Goal: Use online tool/utility: Utilize a website feature to perform a specific function

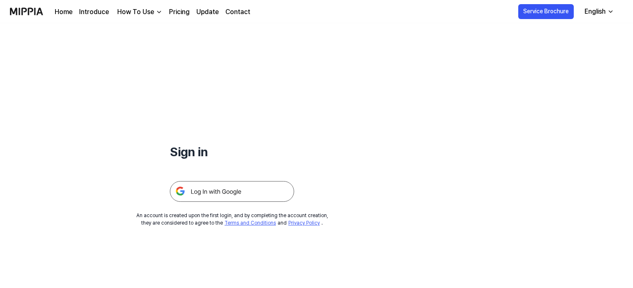
click at [235, 188] on img at bounding box center [232, 191] width 124 height 21
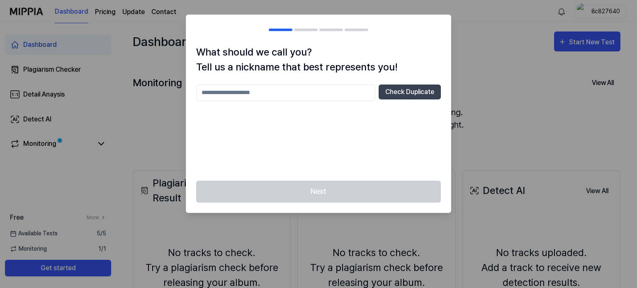
click at [335, 85] on input "text" at bounding box center [285, 93] width 179 height 17
type input "**********"
click at [434, 86] on button "Check Duplicate" at bounding box center [409, 92] width 62 height 15
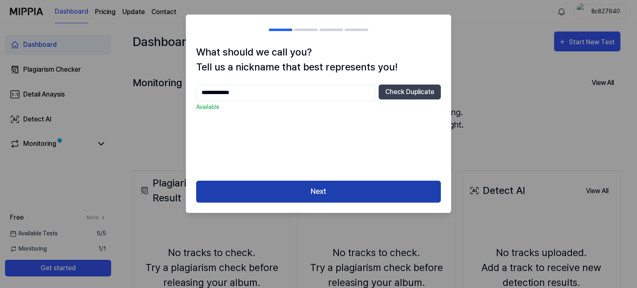
click at [377, 196] on button "Next" at bounding box center [318, 192] width 245 height 22
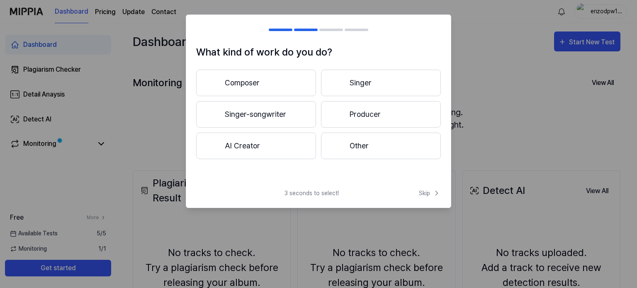
click at [368, 75] on button "Singer" at bounding box center [381, 83] width 120 height 27
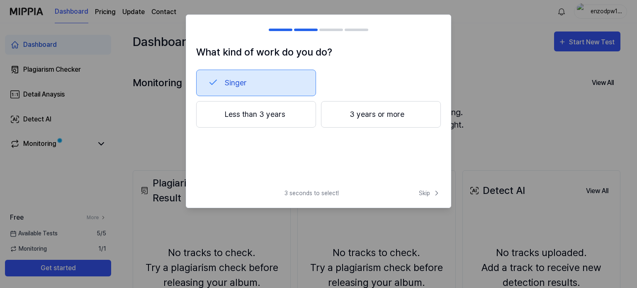
click at [262, 89] on button "Singer" at bounding box center [256, 83] width 120 height 27
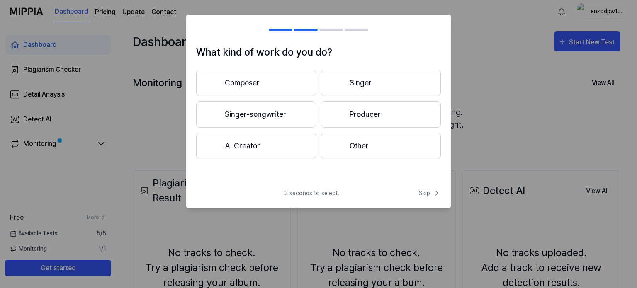
click at [354, 82] on button "Singer" at bounding box center [381, 83] width 120 height 27
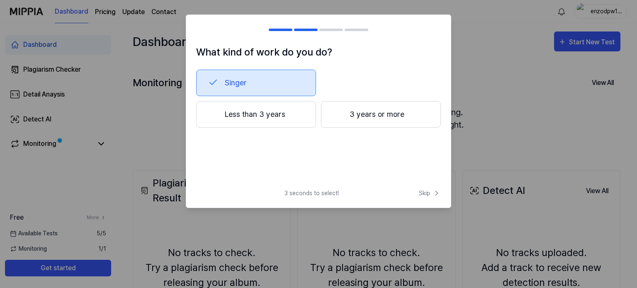
click at [288, 115] on button "Less than 3 years" at bounding box center [256, 114] width 120 height 27
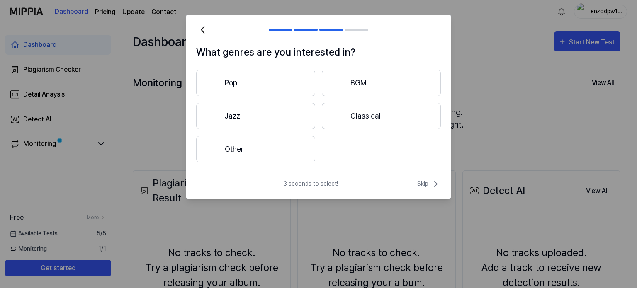
click at [295, 87] on button "Pop" at bounding box center [255, 83] width 119 height 27
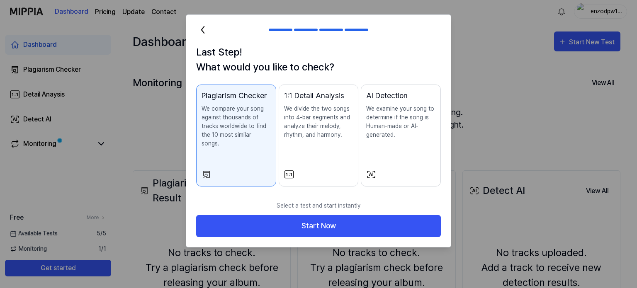
click at [314, 131] on p "We divide the two songs into 4-bar segments and analyze their melody, rhythm, a…" at bounding box center [318, 121] width 69 height 35
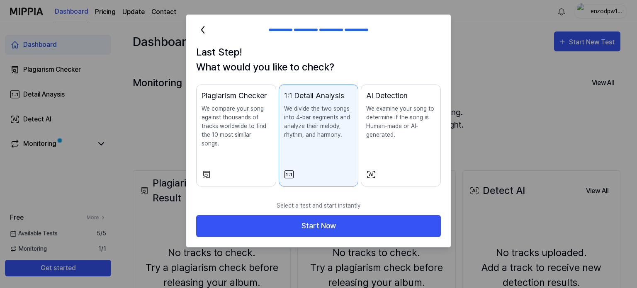
click at [240, 115] on p "We compare your song against thousands of tracks worldwide to find the 10 most …" at bounding box center [235, 126] width 69 height 44
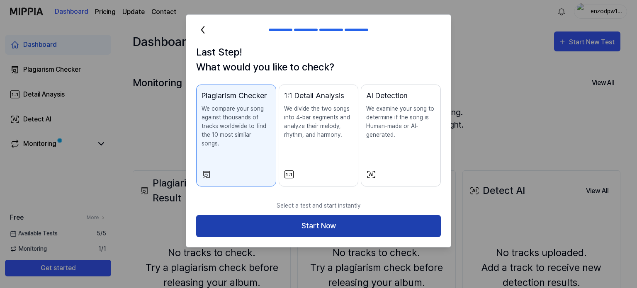
click at [293, 216] on button "Start Now" at bounding box center [318, 226] width 245 height 22
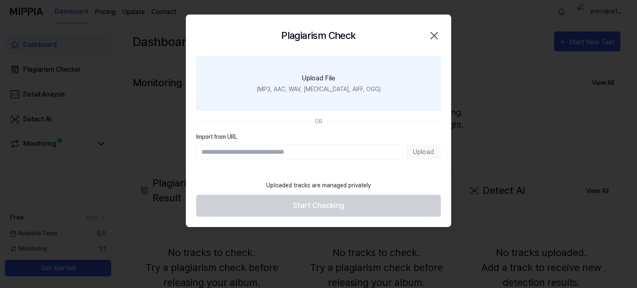
click at [313, 90] on div "(MP3, AAC, WAV, FLAC, AIFF, OGG)" at bounding box center [319, 89] width 124 height 9
click at [0, 0] on input "Upload File (MP3, AAC, WAV, FLAC, AIFF, OGG)" at bounding box center [0, 0] width 0 height 0
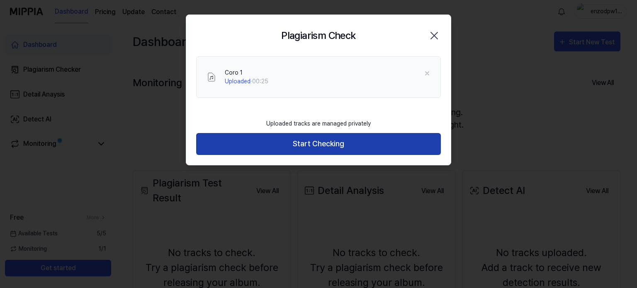
click at [359, 145] on button "Start Checking" at bounding box center [318, 144] width 245 height 22
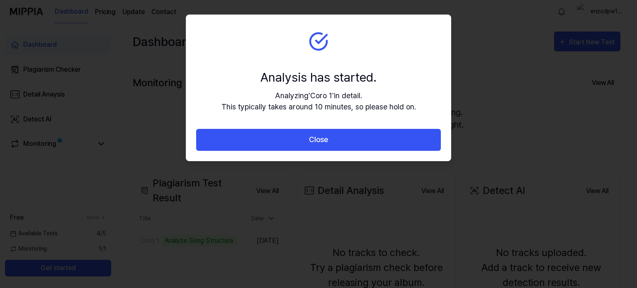
click at [359, 145] on button "Close" at bounding box center [318, 140] width 245 height 22
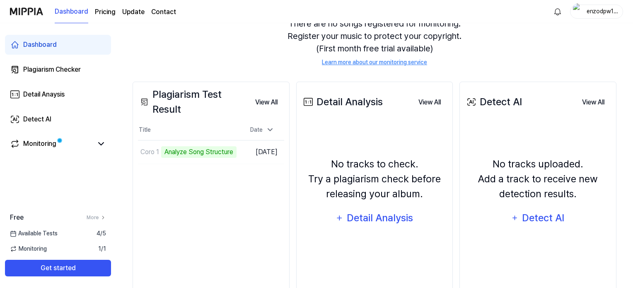
scroll to position [91, 0]
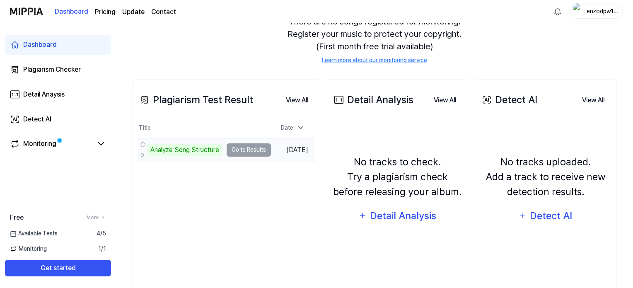
click at [251, 149] on td "Coro 1 Analyze Song Structure Go to Results" at bounding box center [204, 149] width 133 height 23
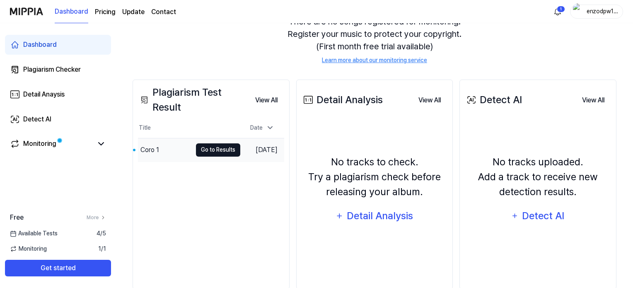
click at [206, 147] on button "Go to Results" at bounding box center [218, 149] width 44 height 13
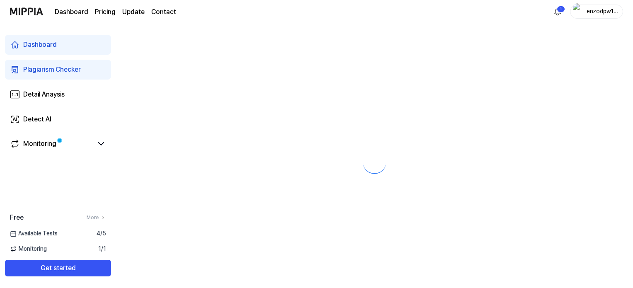
scroll to position [0, 0]
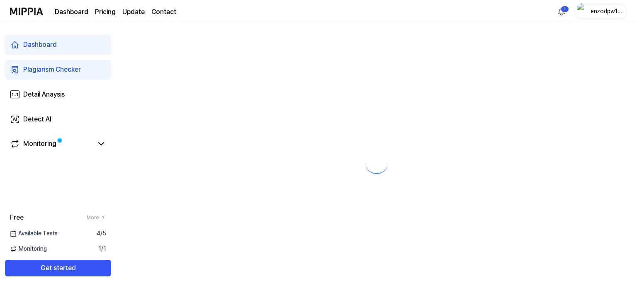
click at [206, 147] on div at bounding box center [376, 155] width 521 height 265
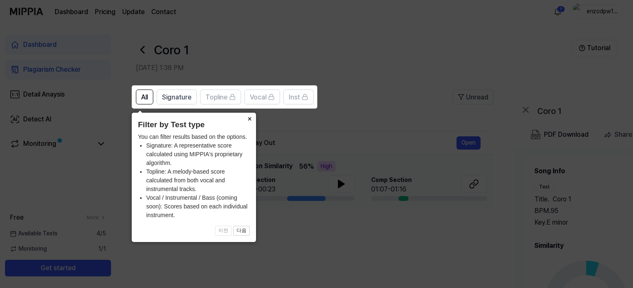
click at [250, 121] on button "×" at bounding box center [249, 119] width 13 height 12
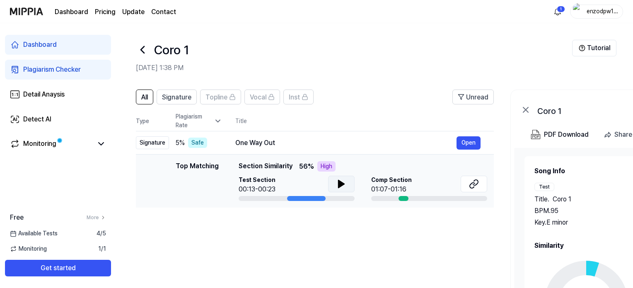
click at [335, 182] on button at bounding box center [341, 184] width 27 height 17
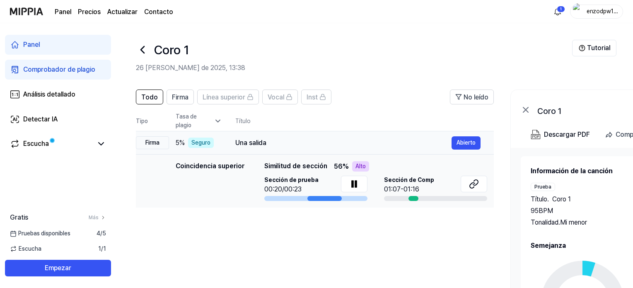
click at [410, 133] on td "Una salida Abierto" at bounding box center [358, 142] width 272 height 23
click at [361, 167] on font "Alto" at bounding box center [361, 166] width 10 height 7
click at [470, 187] on icon at bounding box center [472, 185] width 5 height 5
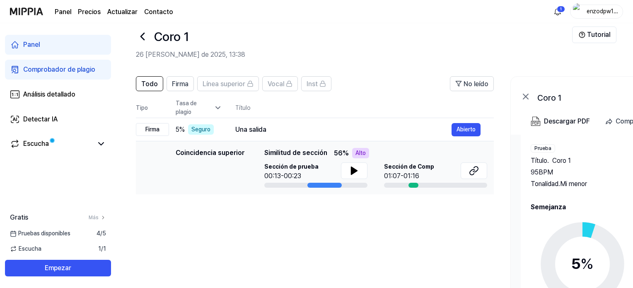
scroll to position [13, 0]
click at [358, 164] on button at bounding box center [354, 171] width 27 height 17
click at [361, 152] on font "Alto" at bounding box center [361, 153] width 10 height 7
click at [229, 155] on font "Coincidencia superior" at bounding box center [210, 153] width 69 height 8
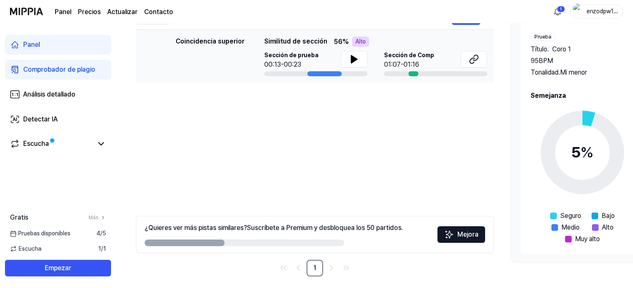
scroll to position [129, 0]
